Goal: Task Accomplishment & Management: Complete application form

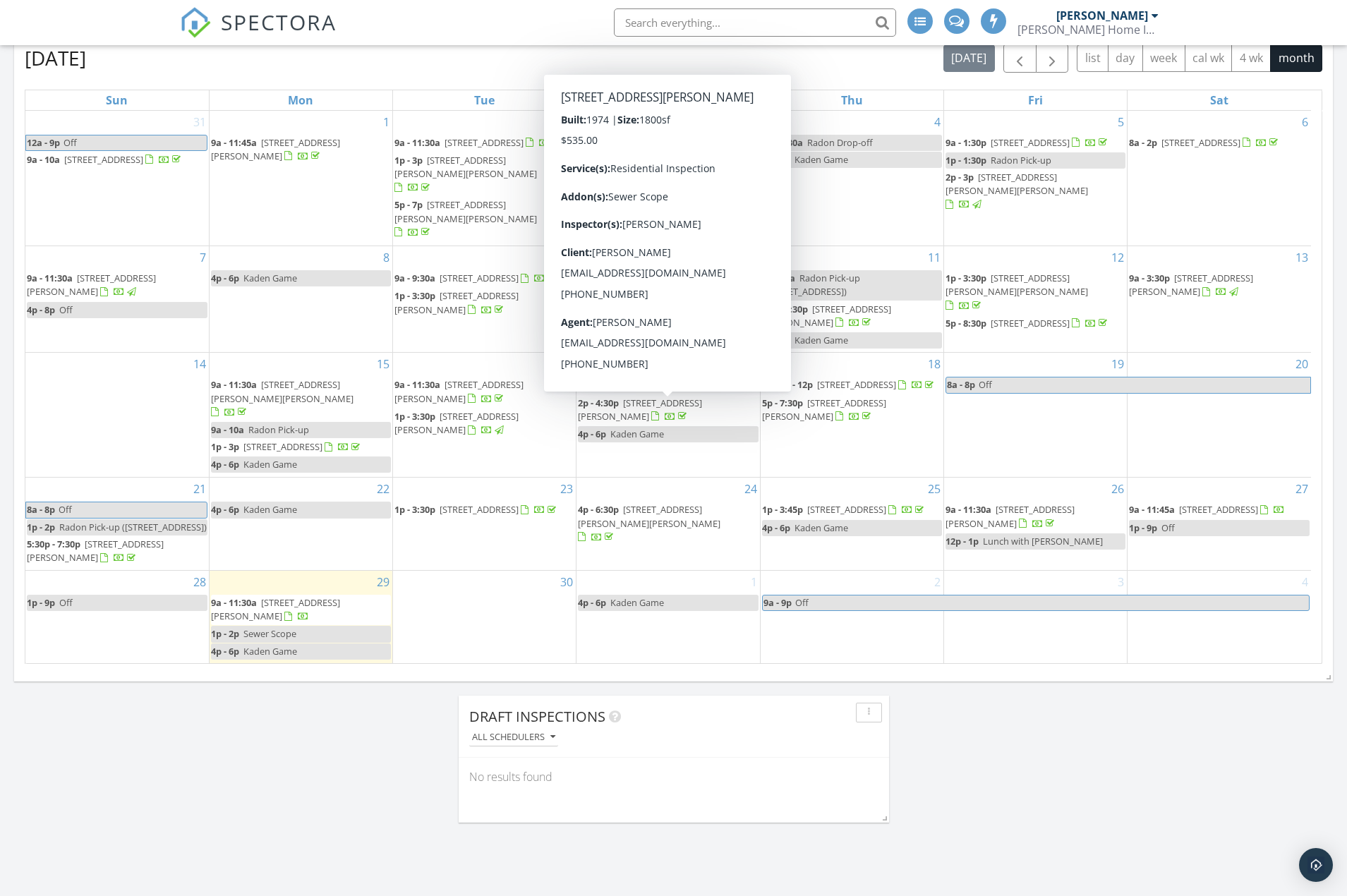
scroll to position [635, 0]
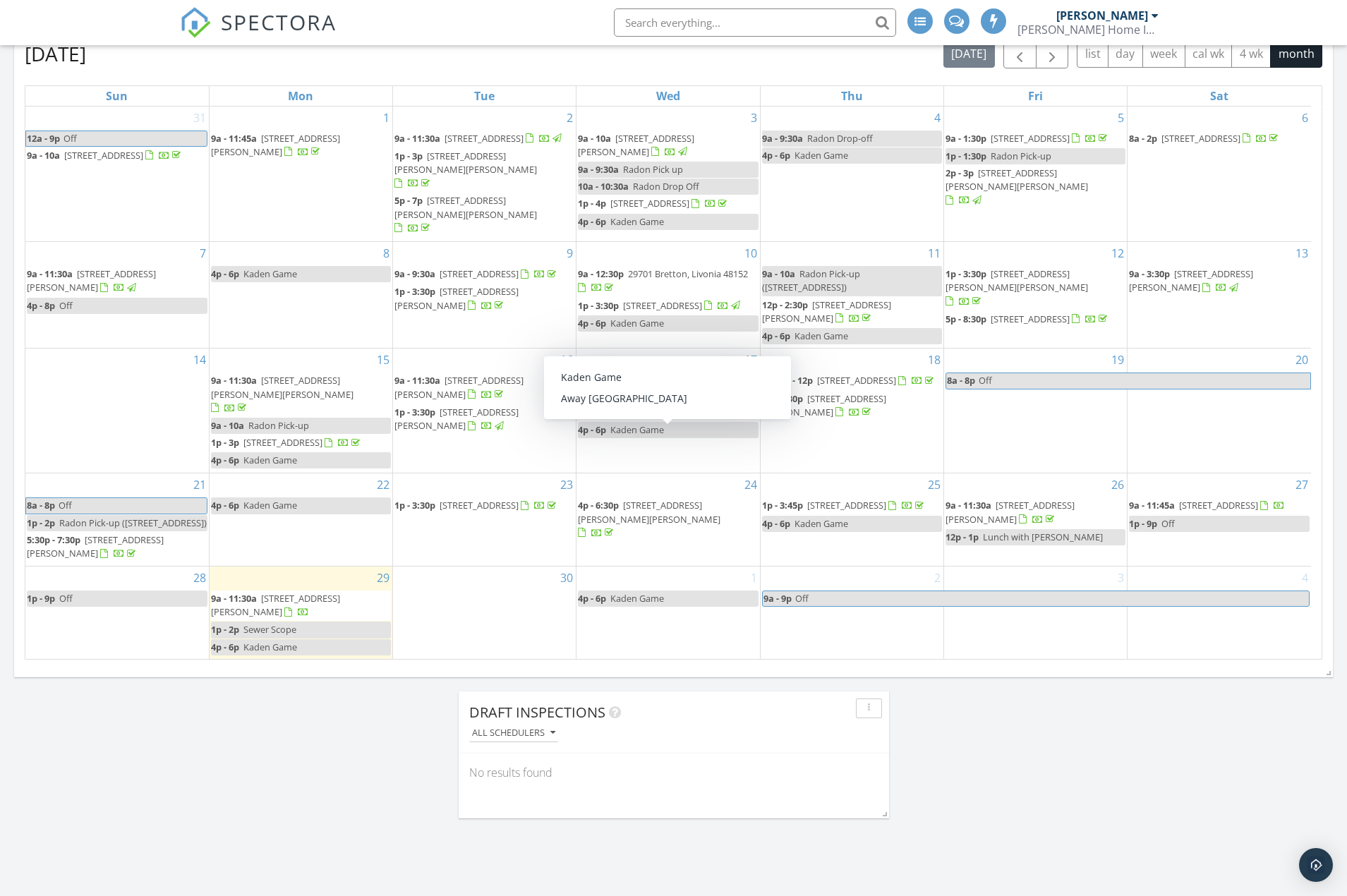
click at [527, 621] on div "30" at bounding box center [485, 613] width 183 height 92
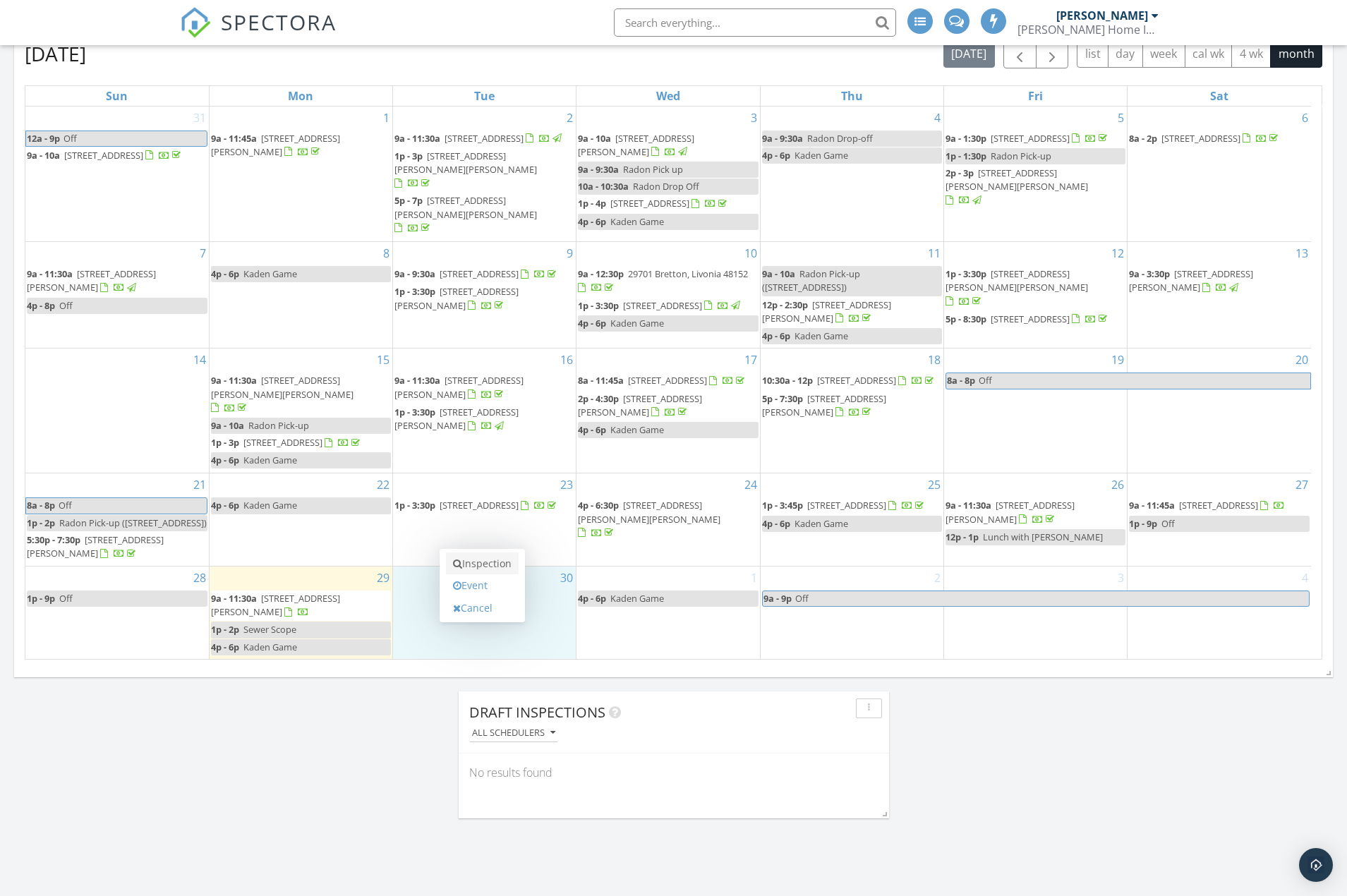
click at [501, 563] on link "Inspection" at bounding box center [482, 564] width 72 height 23
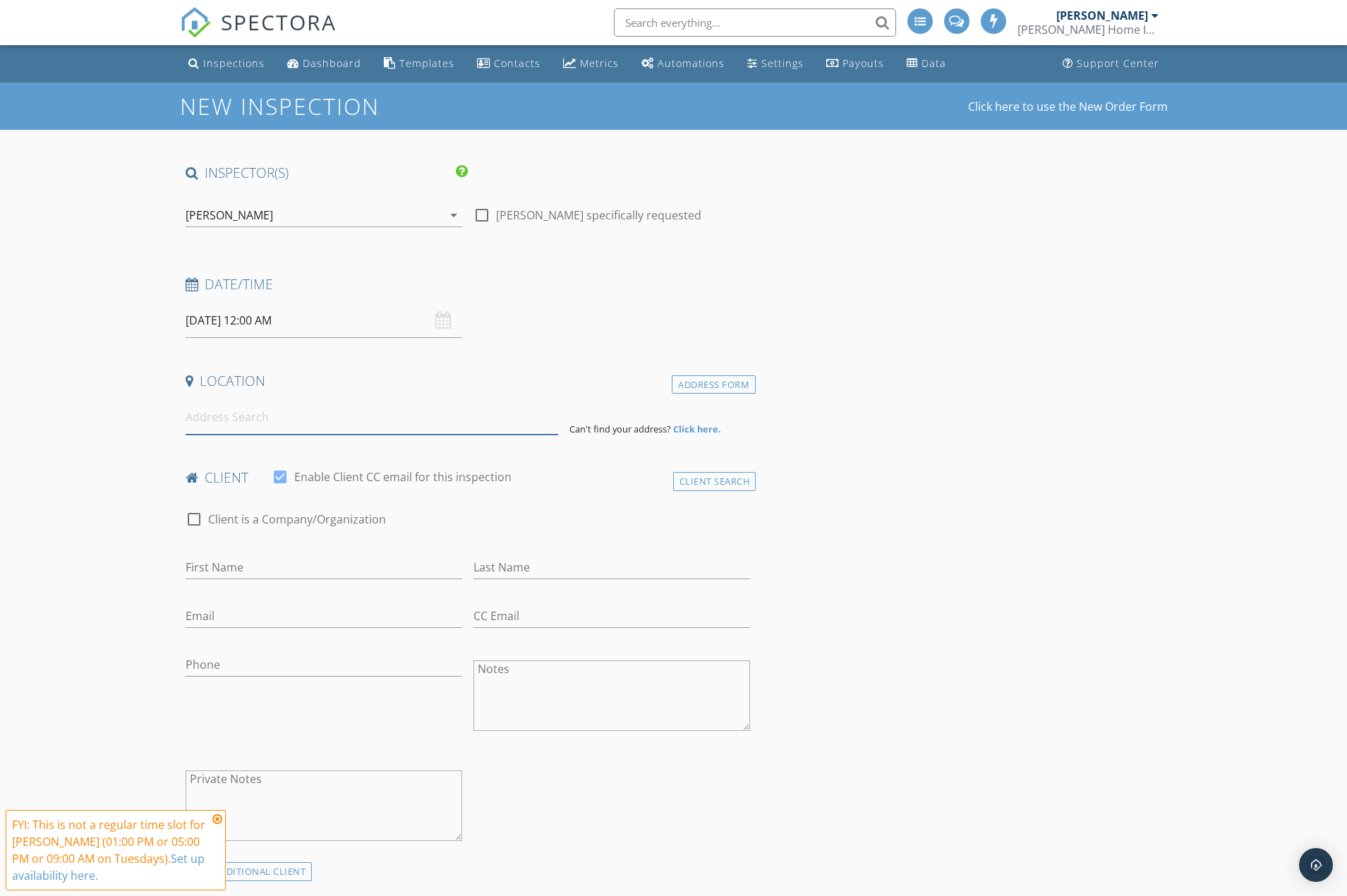
click at [334, 424] on input at bounding box center [372, 417] width 373 height 34
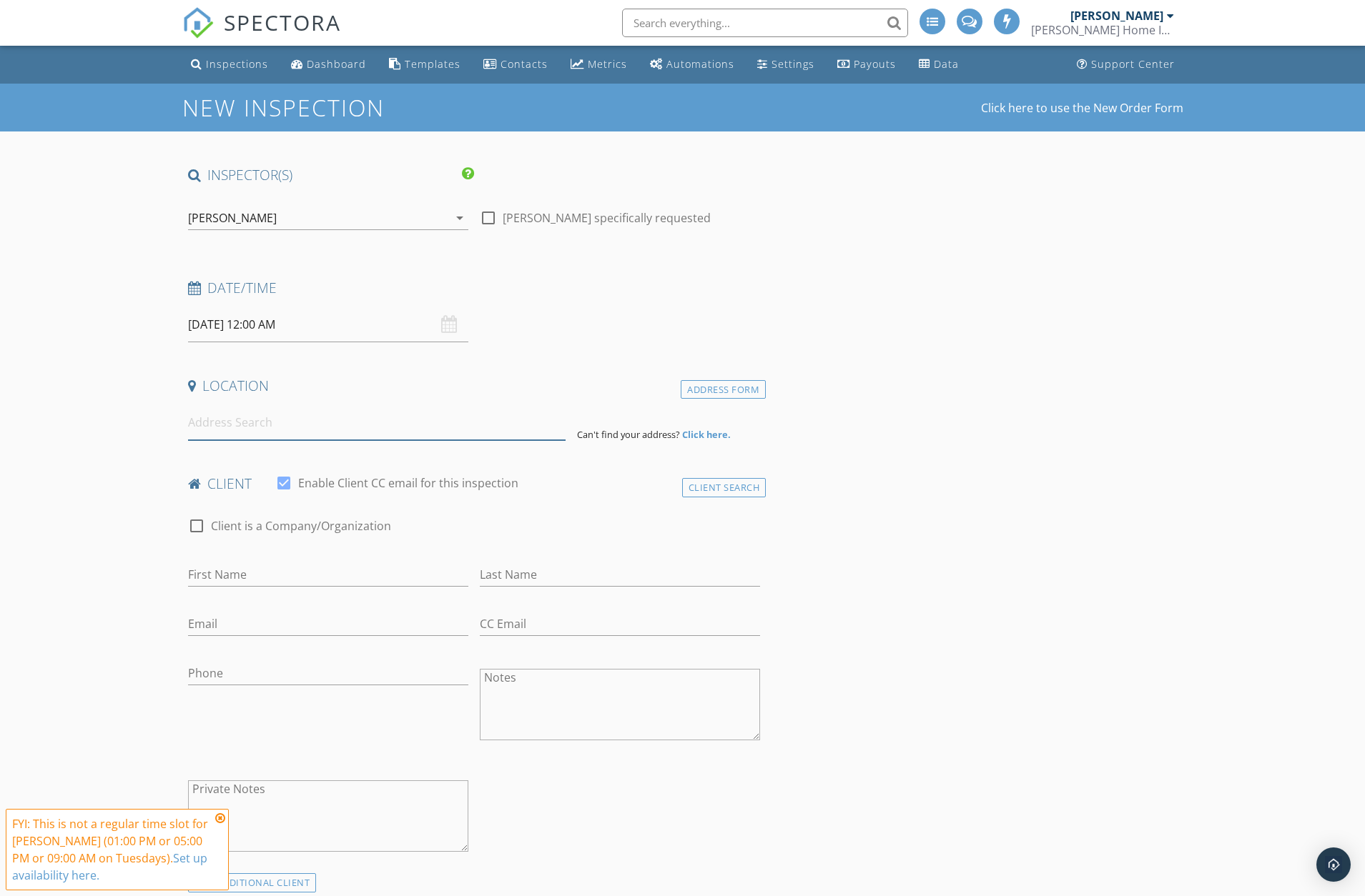
click at [246, 431] on input at bounding box center [377, 422] width 378 height 35
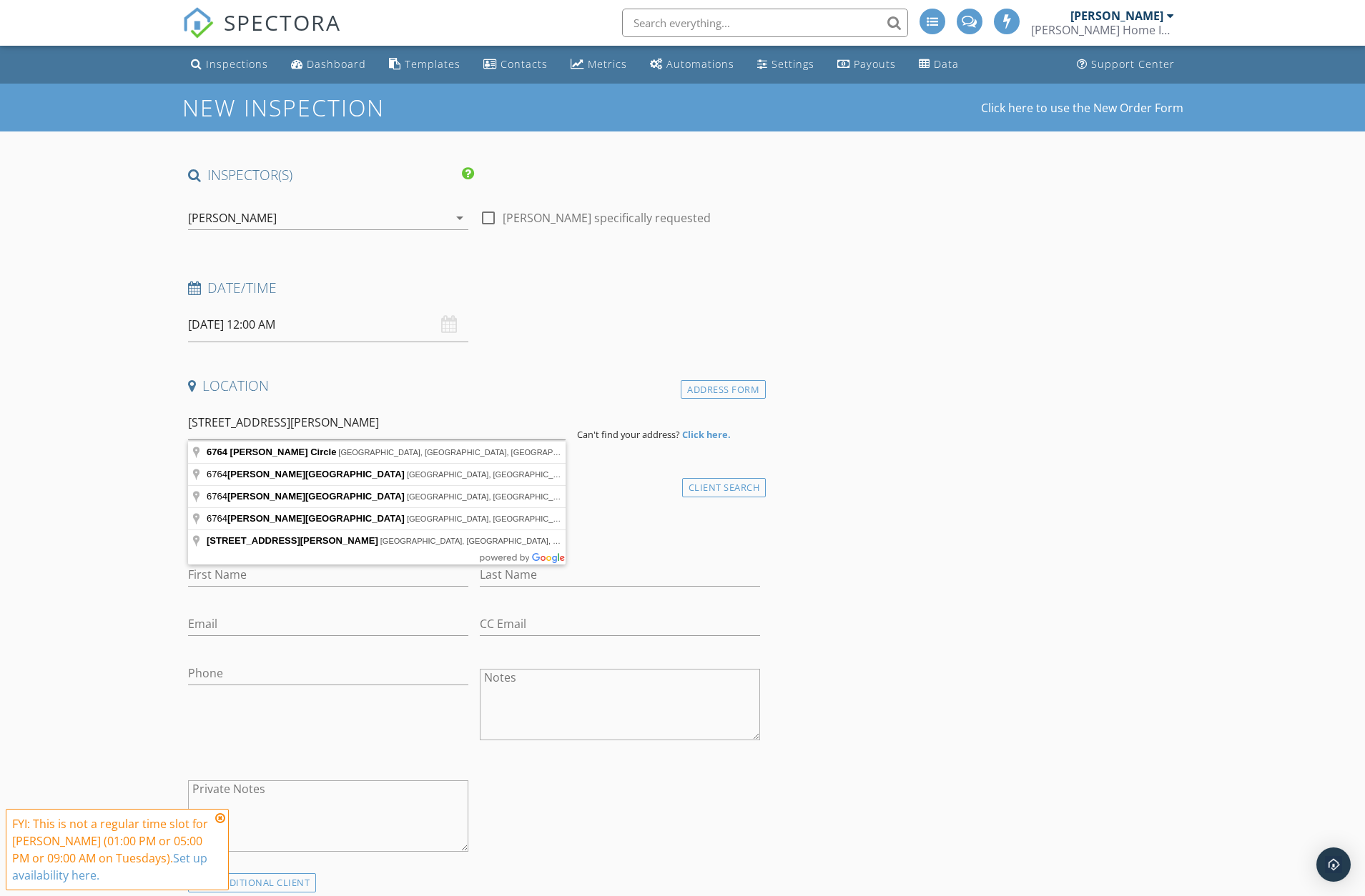
type input "6764 Redford Circle, Troy, MI, USA"
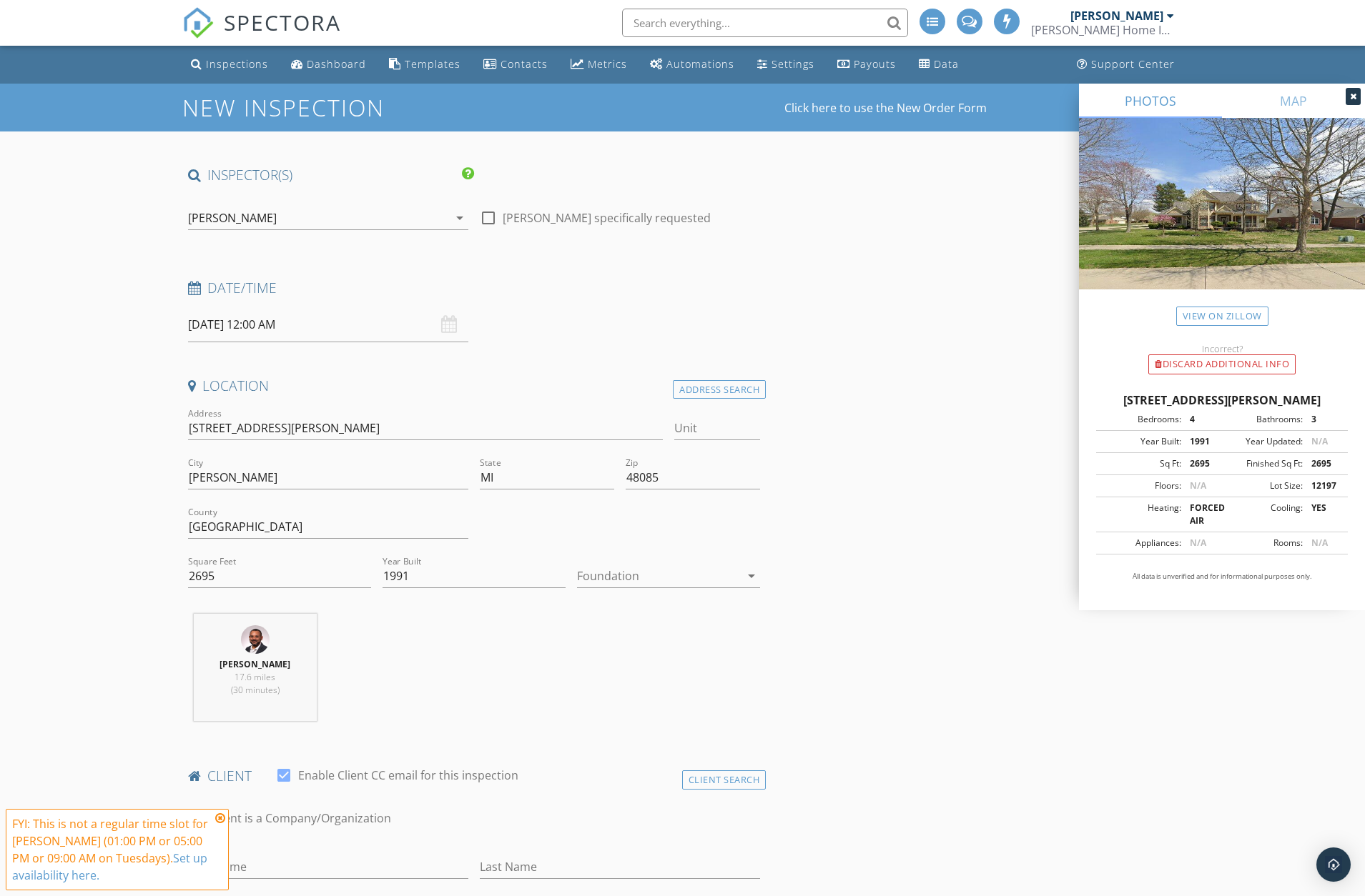
click at [679, 582] on div at bounding box center [658, 576] width 163 height 23
click at [686, 614] on div "Basement" at bounding box center [668, 616] width 160 height 17
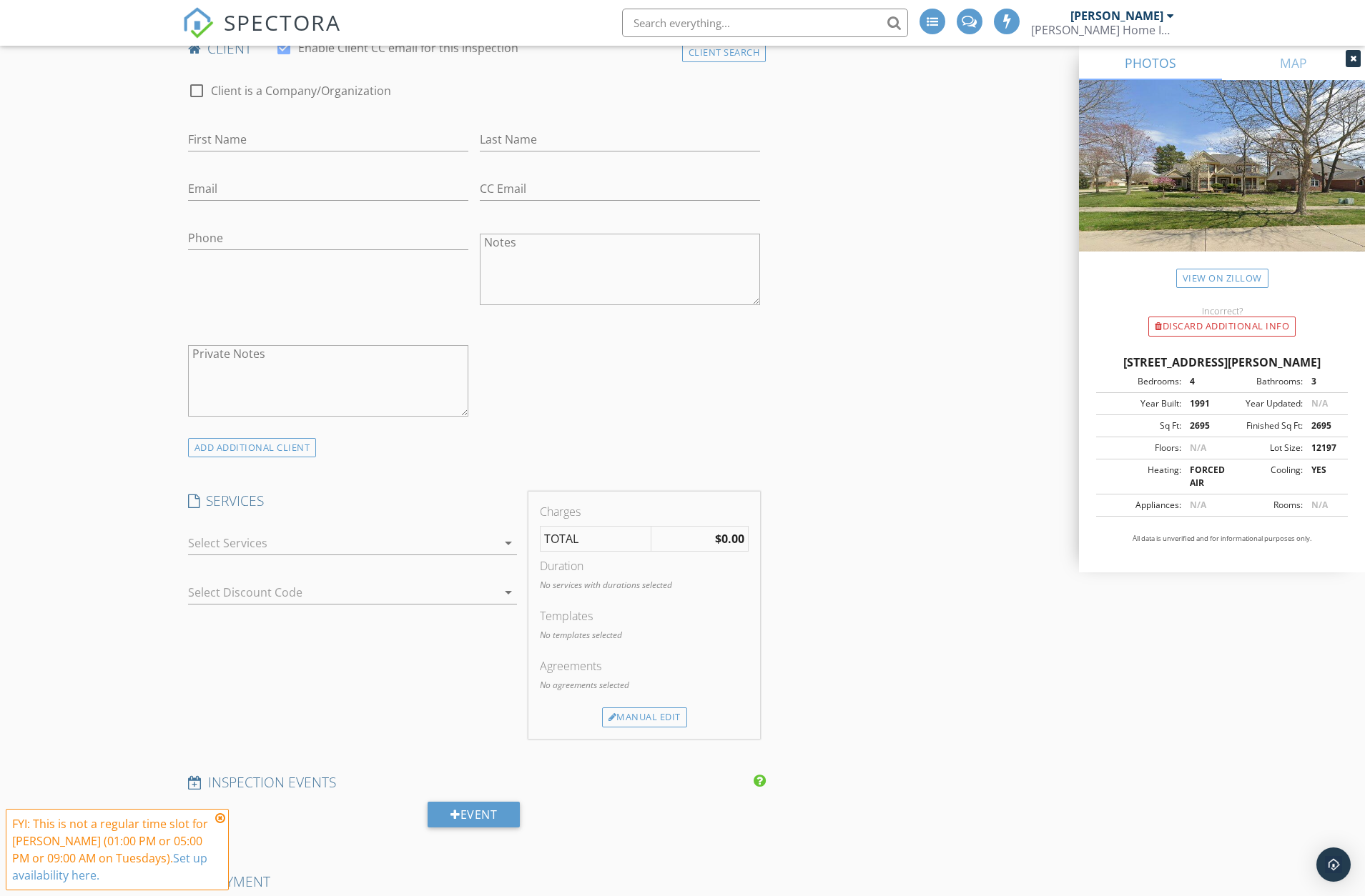
scroll to position [715, 0]
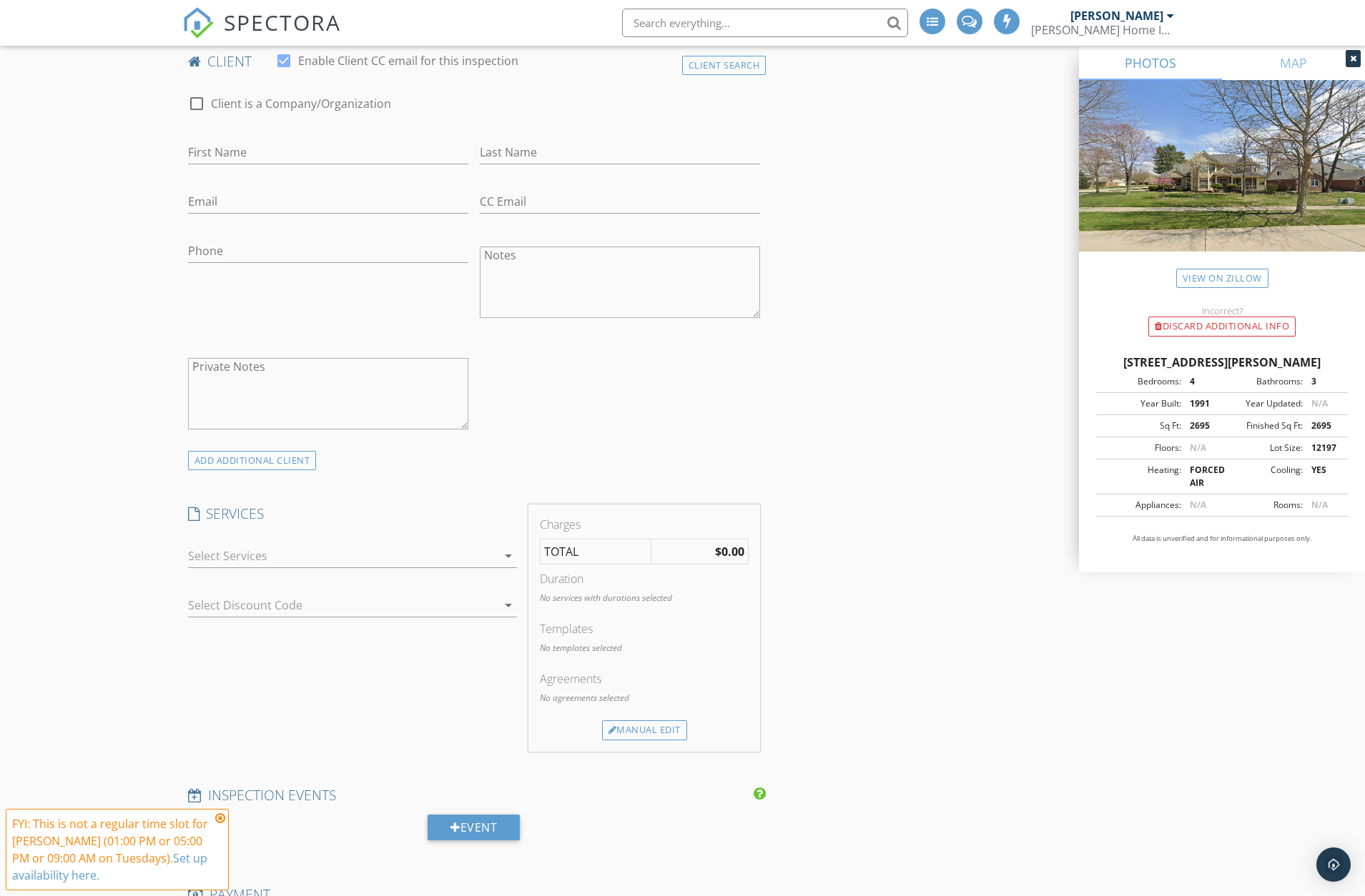
click at [510, 556] on icon "arrow_drop_down" at bounding box center [508, 556] width 17 height 17
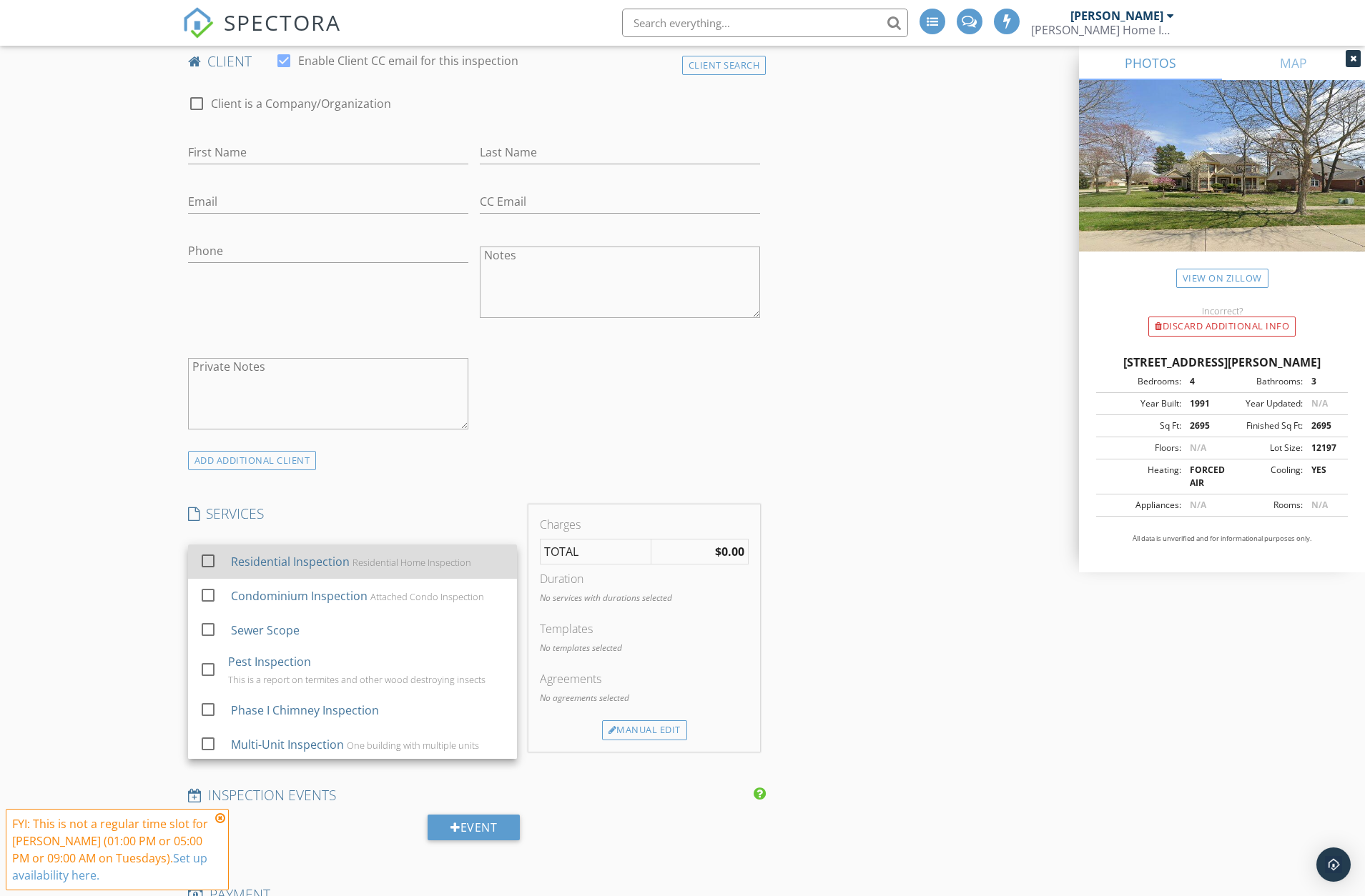
click at [212, 560] on div at bounding box center [208, 560] width 24 height 24
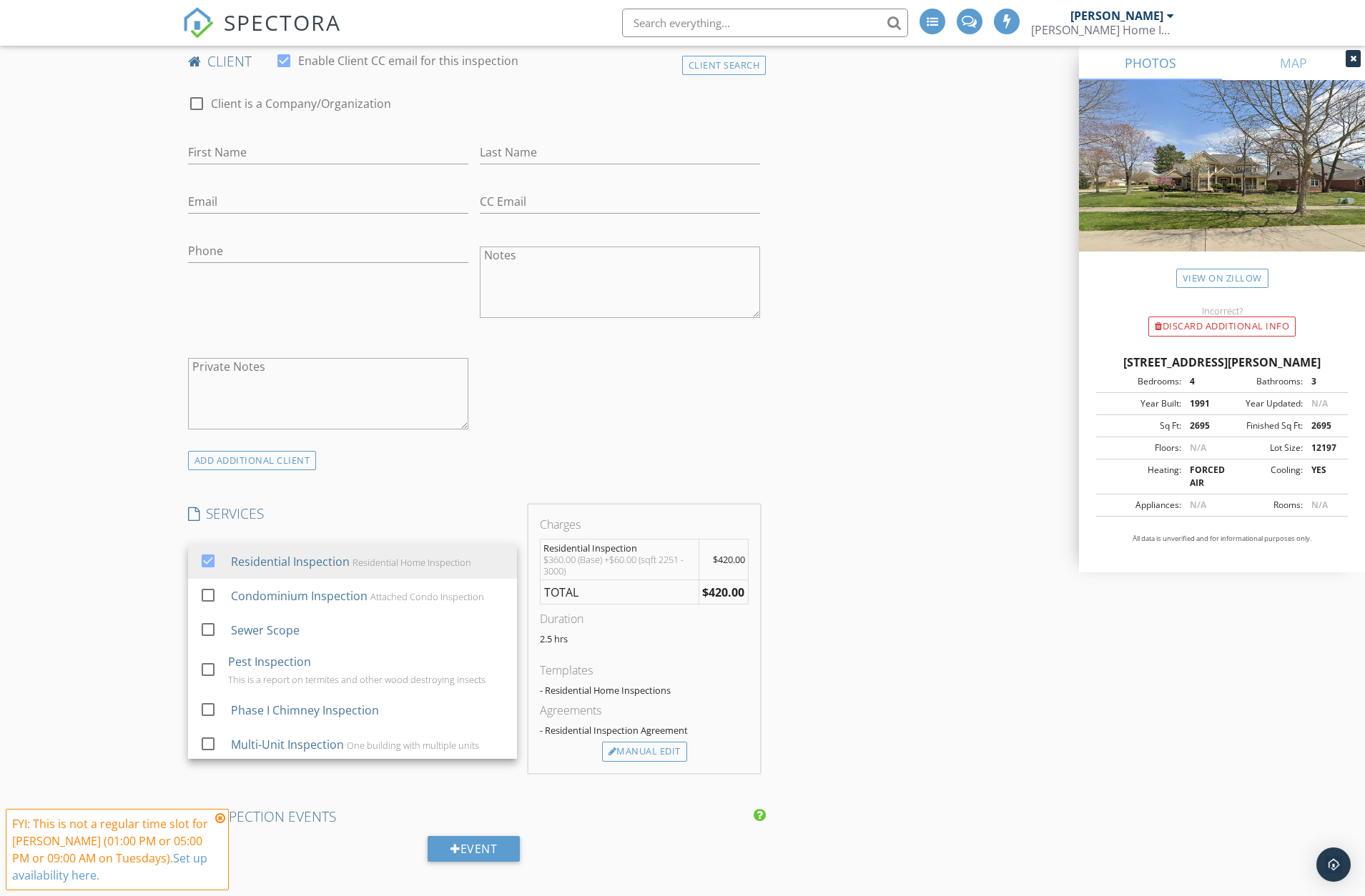
click at [554, 454] on div "ADD ADDITIONAL client" at bounding box center [474, 460] width 584 height 19
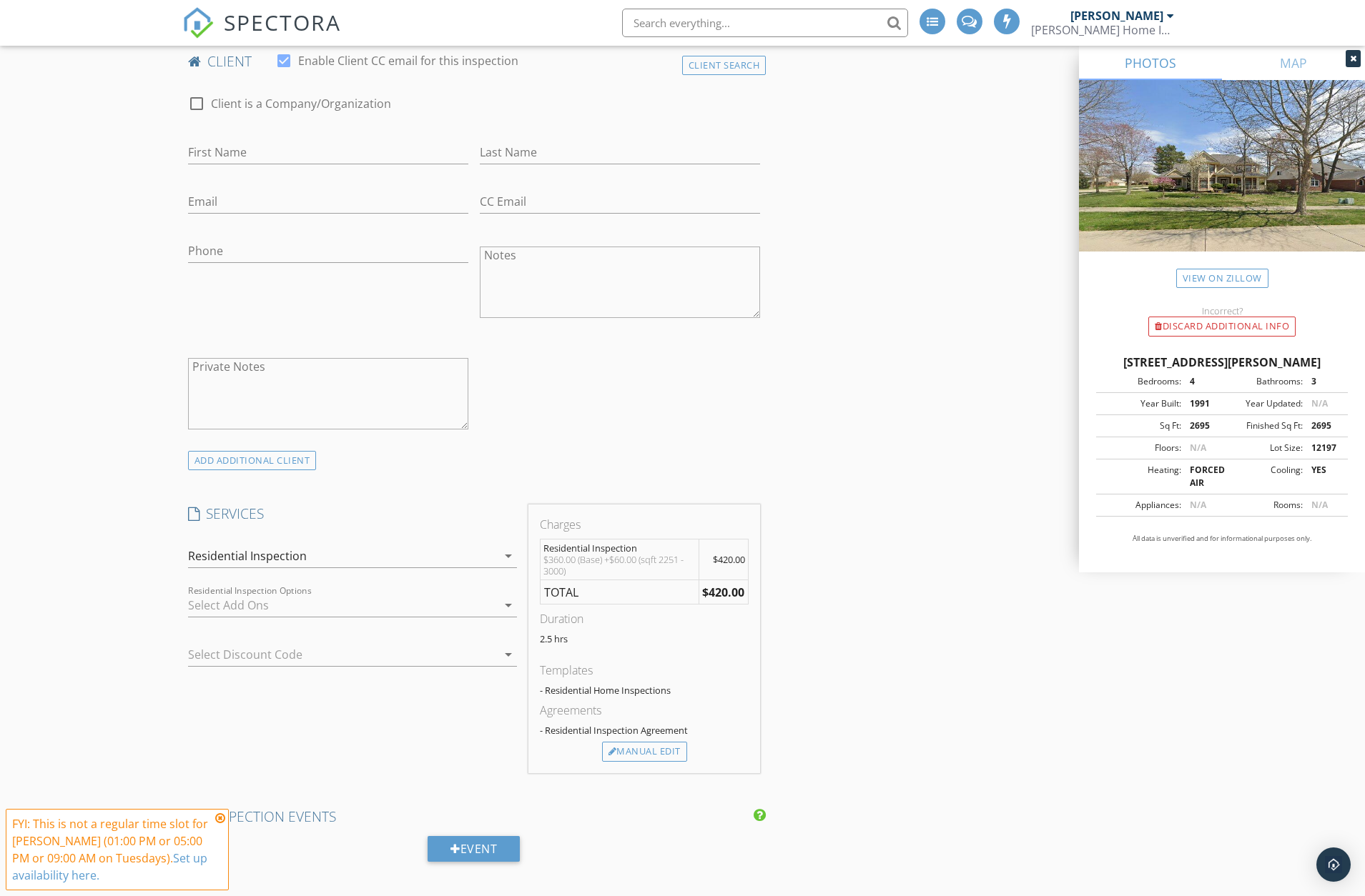
click at [514, 599] on icon "arrow_drop_down" at bounding box center [508, 605] width 17 height 17
click at [222, 820] on icon at bounding box center [220, 818] width 10 height 12
click at [510, 598] on icon "arrow_drop_down" at bounding box center [508, 605] width 17 height 17
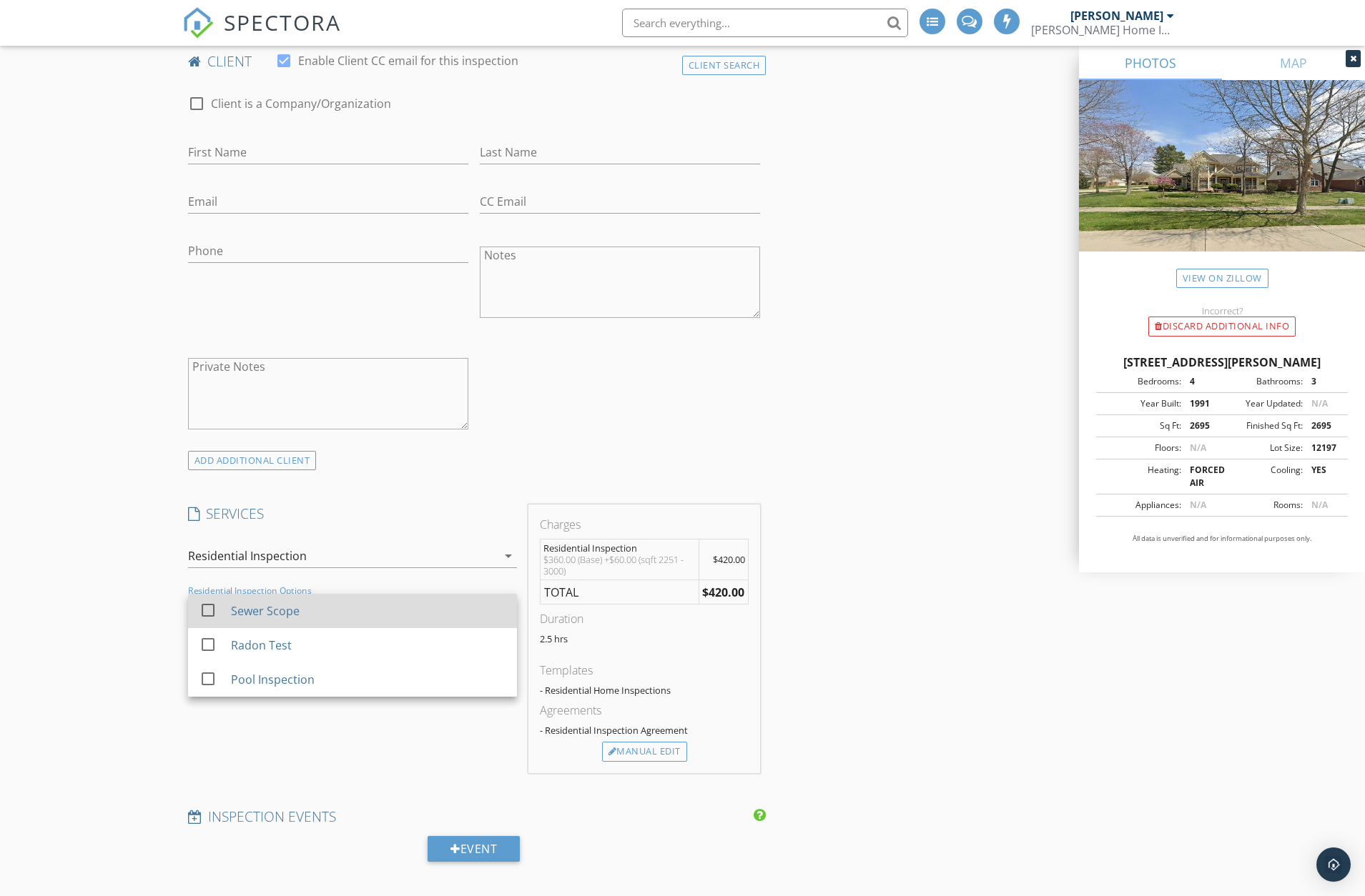
click at [212, 617] on div at bounding box center [208, 610] width 24 height 24
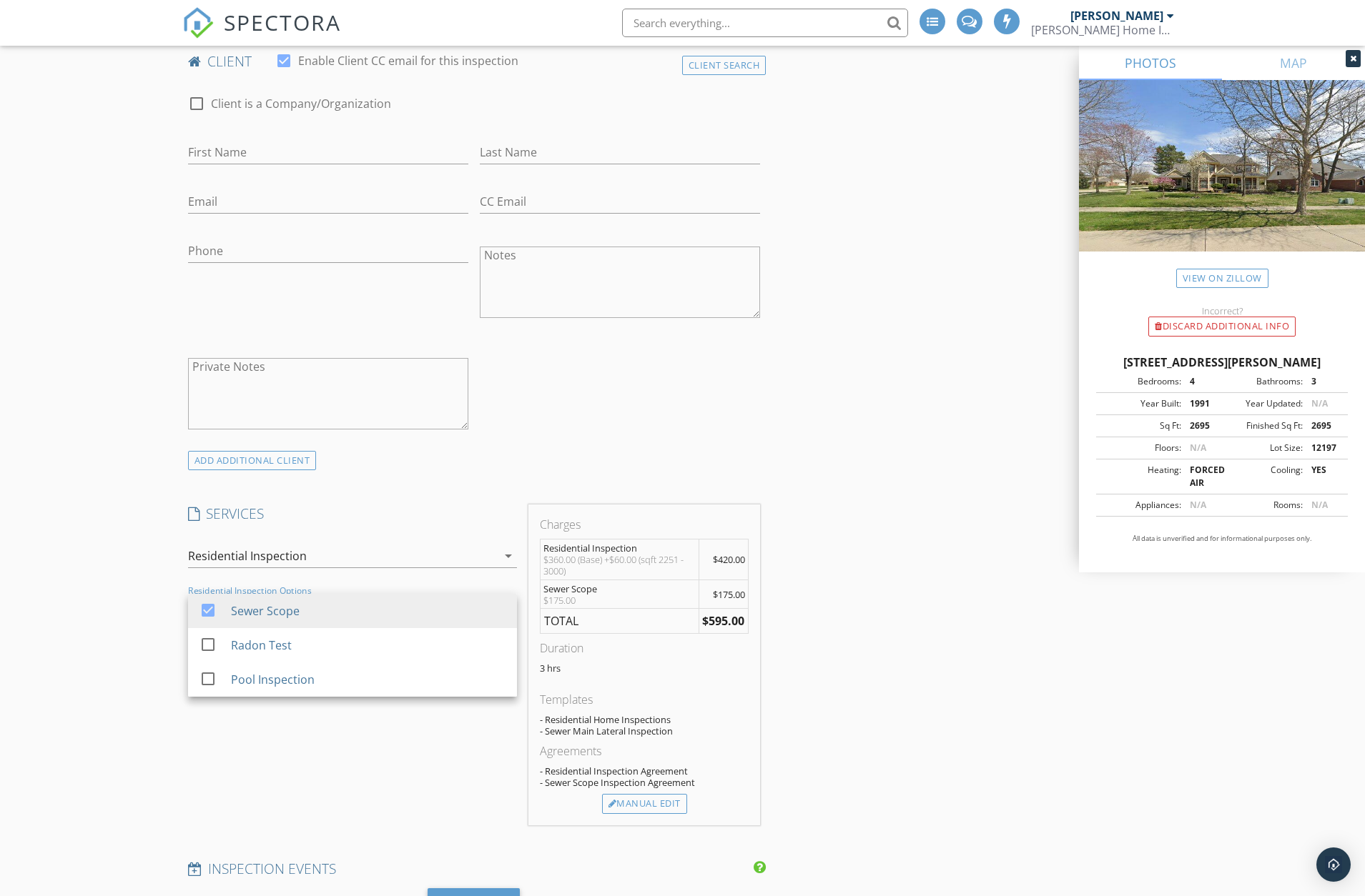
click at [449, 736] on div "SERVICES check_box Residential Inspection Residential Home Inspection check_box…" at bounding box center [352, 665] width 340 height 321
click at [509, 606] on icon "arrow_drop_down" at bounding box center [508, 605] width 17 height 17
drag, startPoint x: 209, startPoint y: 648, endPoint x: 213, endPoint y: 663, distance: 15.5
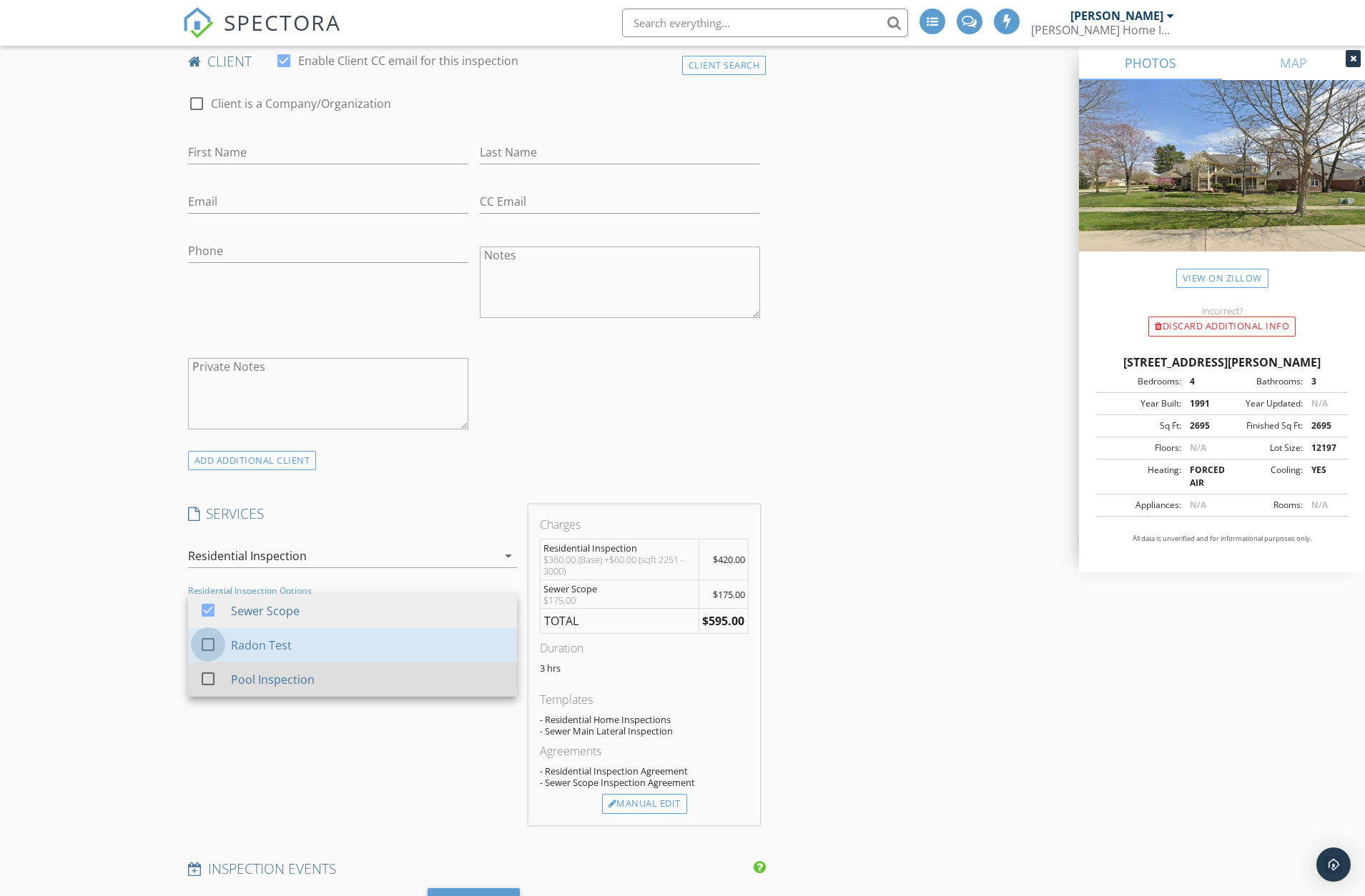
click at [208, 648] on div at bounding box center [208, 644] width 24 height 24
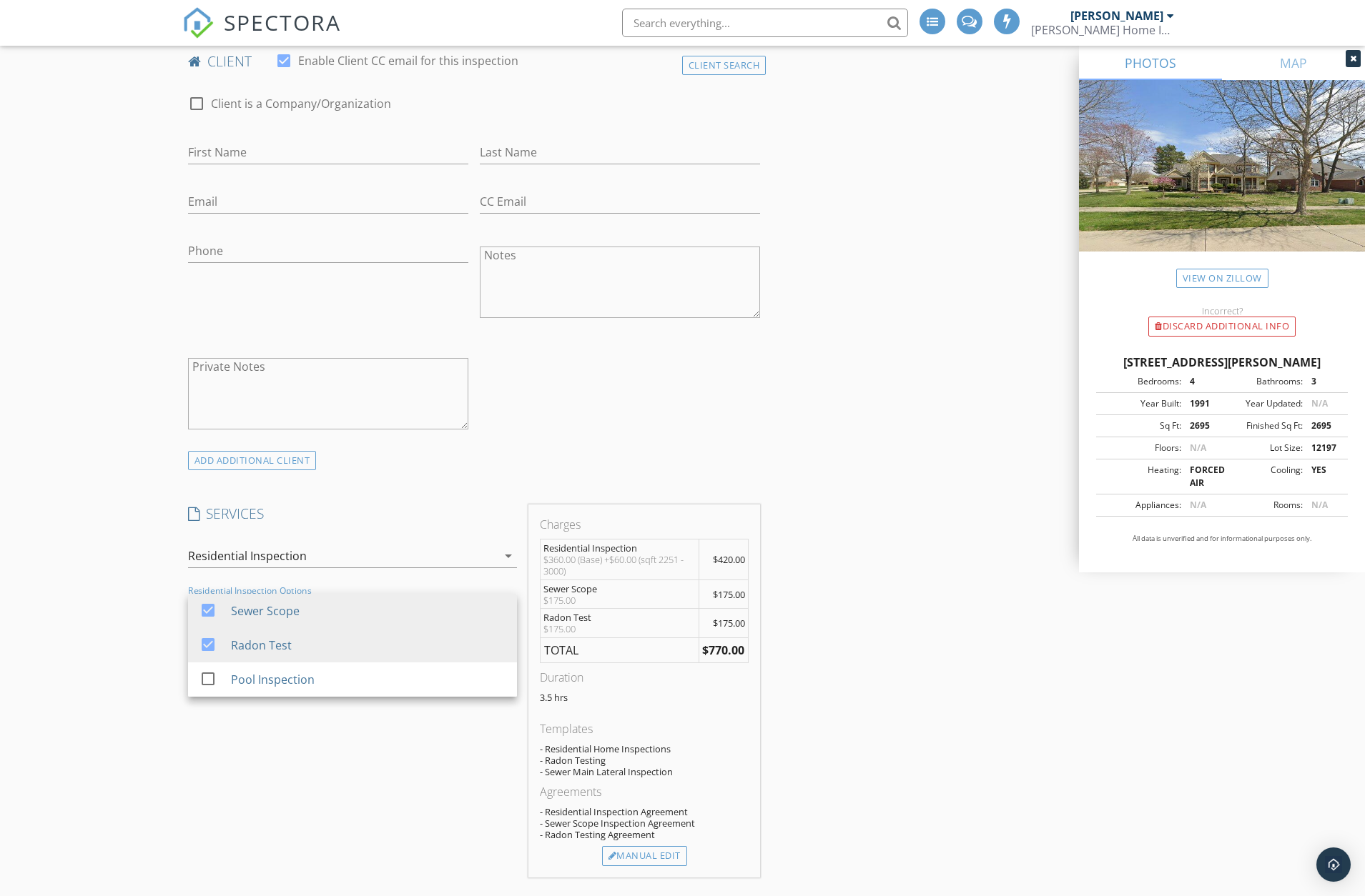
click at [370, 702] on div "SERVICES check_box Residential Inspection Residential Home Inspection check_box…" at bounding box center [352, 691] width 340 height 372
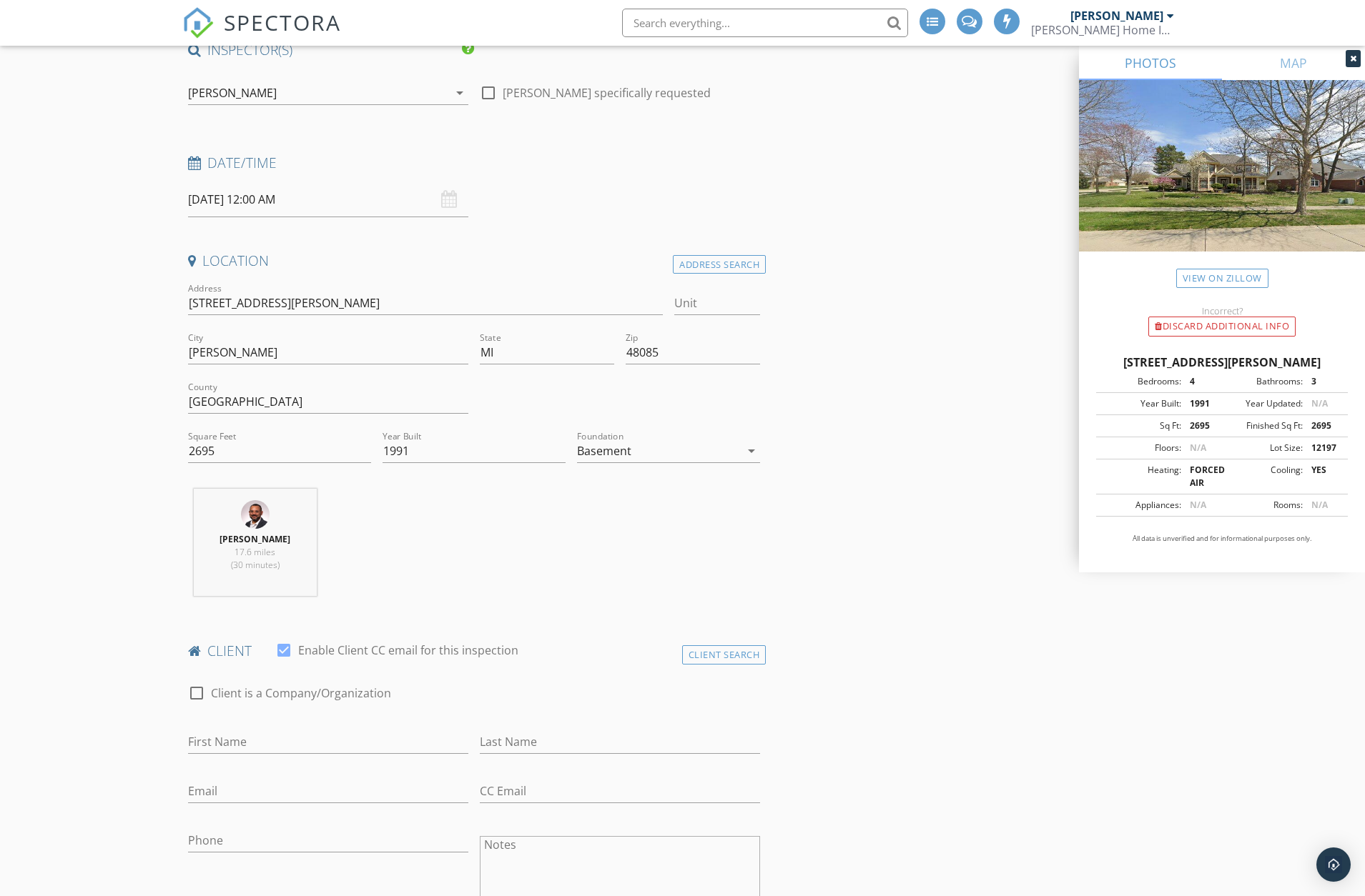
scroll to position [0, 0]
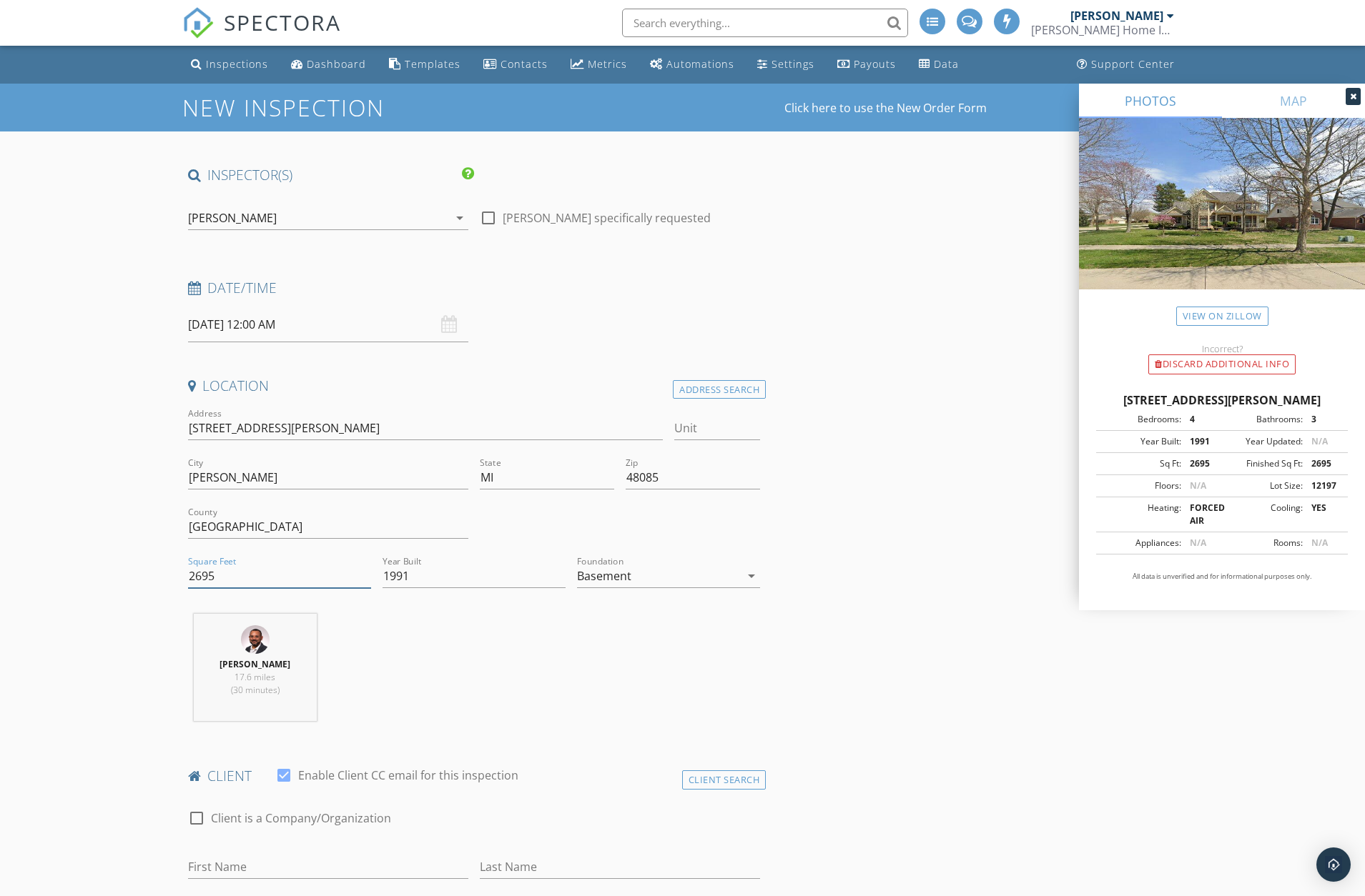
drag, startPoint x: 241, startPoint y: 585, endPoint x: 164, endPoint y: 588, distance: 77.1
